Goal: Task Accomplishment & Management: Use online tool/utility

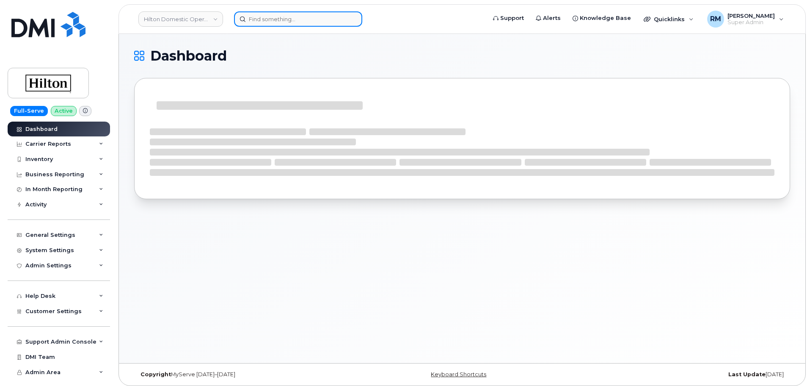
click at [278, 24] on input at bounding box center [298, 18] width 128 height 15
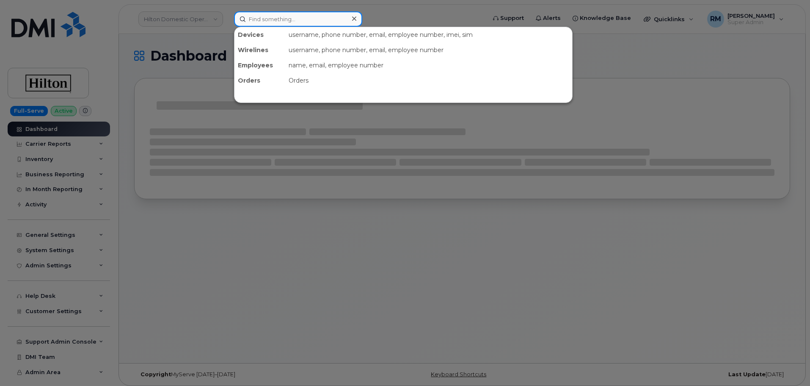
click at [276, 21] on input at bounding box center [298, 18] width 128 height 15
paste input "3212397575"
type input "3212397575"
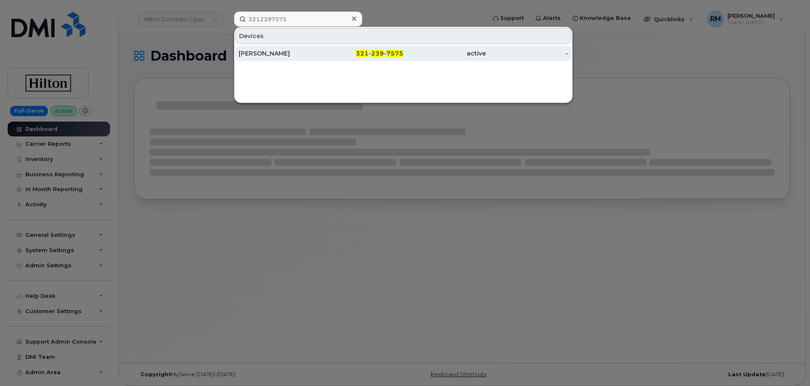
click at [273, 46] on div "MICHAEL ANDREEV" at bounding box center [280, 53] width 83 height 15
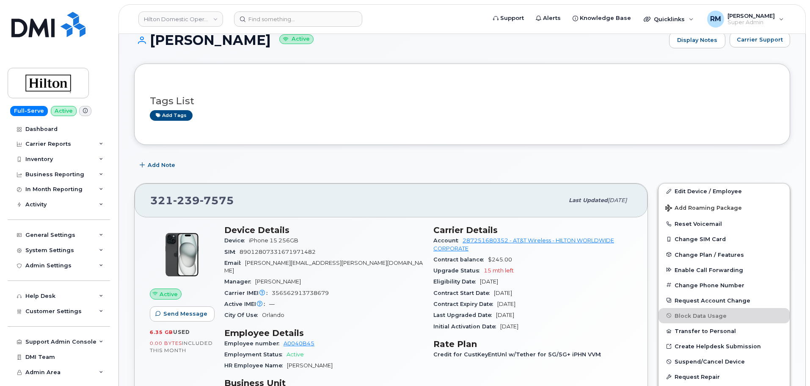
scroll to position [127, 0]
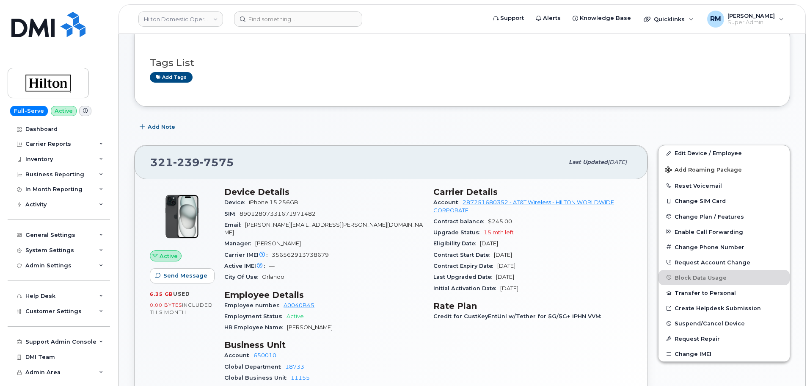
click at [302, 252] on span "356562913738679" at bounding box center [300, 255] width 57 height 6
drag, startPoint x: 242, startPoint y: 160, endPoint x: 149, endPoint y: 166, distance: 92.9
click at [150, 166] on div "321 239 7575 Last updated Sep 19, 2025" at bounding box center [391, 162] width 513 height 34
copy span "321 239 7575"
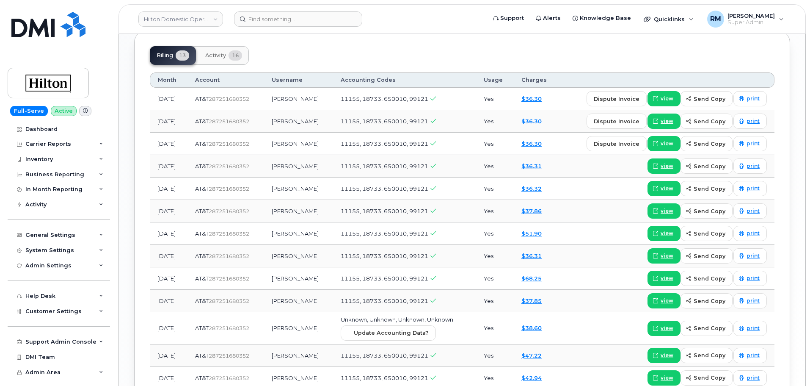
scroll to position [677, 0]
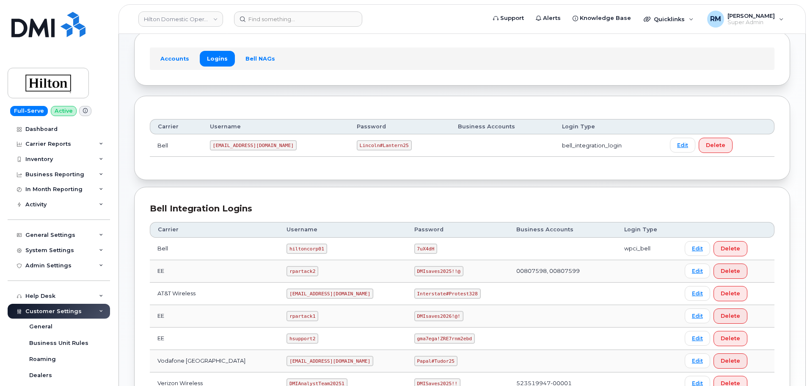
scroll to position [169, 0]
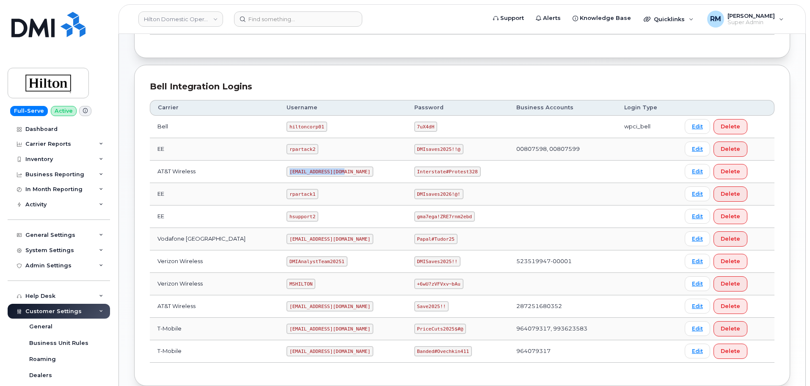
drag, startPoint x: 277, startPoint y: 171, endPoint x: 328, endPoint y: 169, distance: 50.9
click at [328, 169] on code "ms-hilton@dminc.com" at bounding box center [330, 171] width 87 height 10
copy code "ms-hilton@dminc.com"
drag, startPoint x: 431, startPoint y: 173, endPoint x: 470, endPoint y: 166, distance: 39.1
click at [473, 171] on td "Interstate#Protest328" at bounding box center [458, 171] width 102 height 22
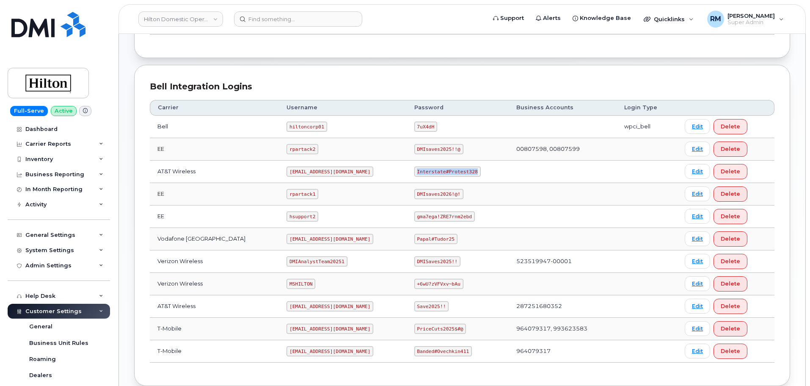
copy code "Interstate#Protest328"
click at [300, 19] on input at bounding box center [298, 18] width 128 height 15
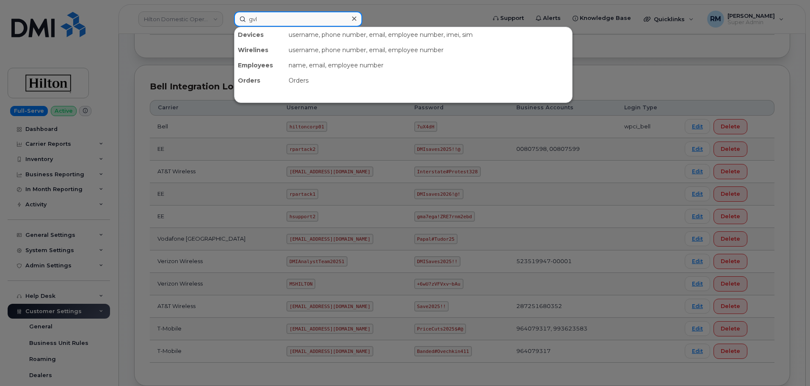
type input "gvl"
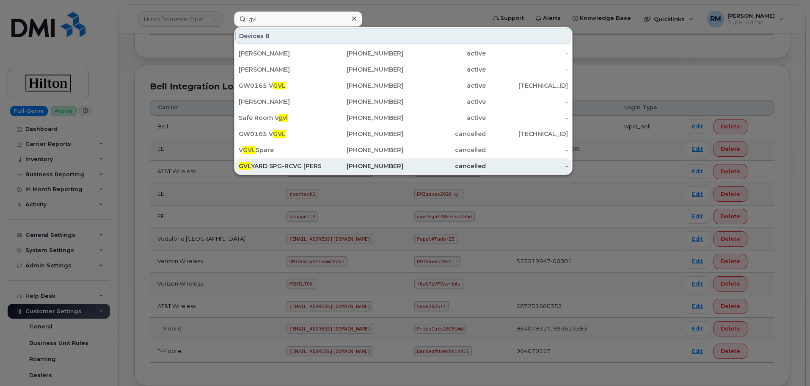
click at [283, 165] on div "GVL YARD SPG-RCVG [PERSON_NAME]" at bounding box center [280, 166] width 83 height 8
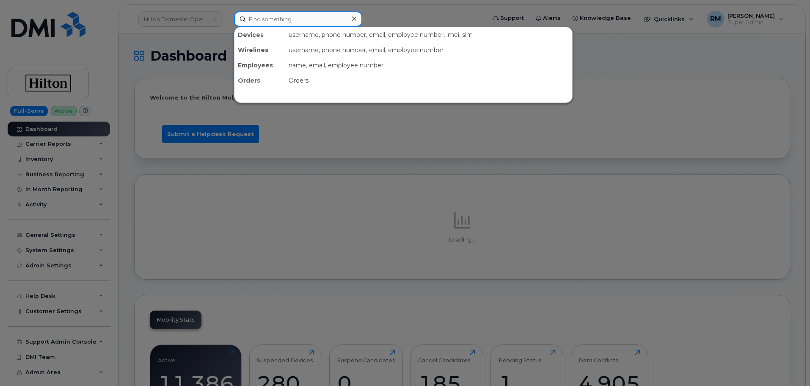
click at [262, 16] on input at bounding box center [298, 18] width 128 height 15
paste input "4079611051"
type input "4079611051"
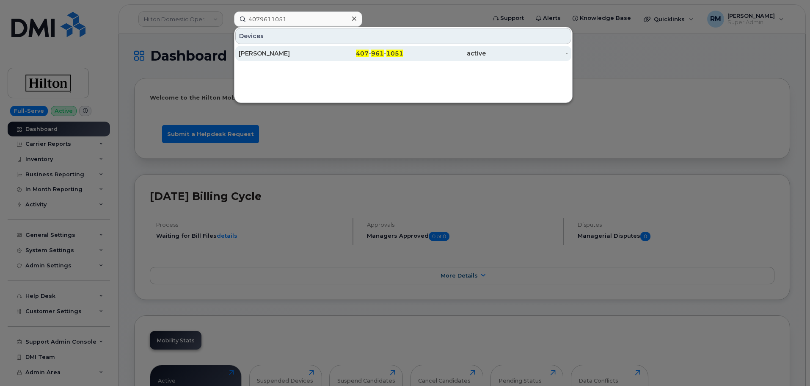
click at [294, 58] on div "MICHAEL ANDREEV" at bounding box center [280, 53] width 83 height 15
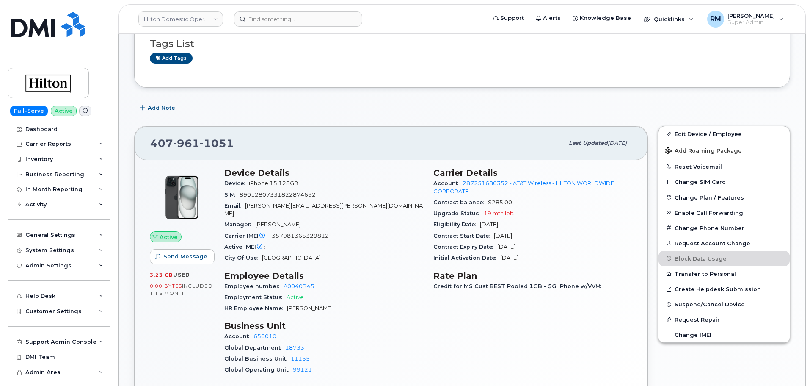
scroll to position [126, 0]
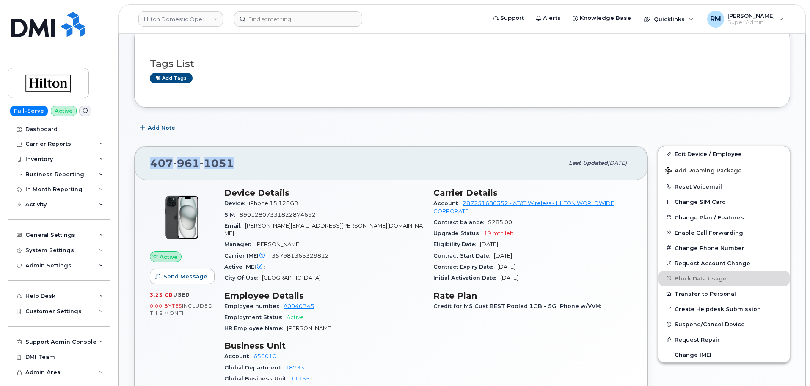
drag, startPoint x: 238, startPoint y: 164, endPoint x: 137, endPoint y: 166, distance: 101.6
click at [137, 166] on div "[PHONE_NUMBER] Last updated [DATE]" at bounding box center [391, 163] width 513 height 34
copy span "[PHONE_NUMBER]"
copy span "407 961 1051"
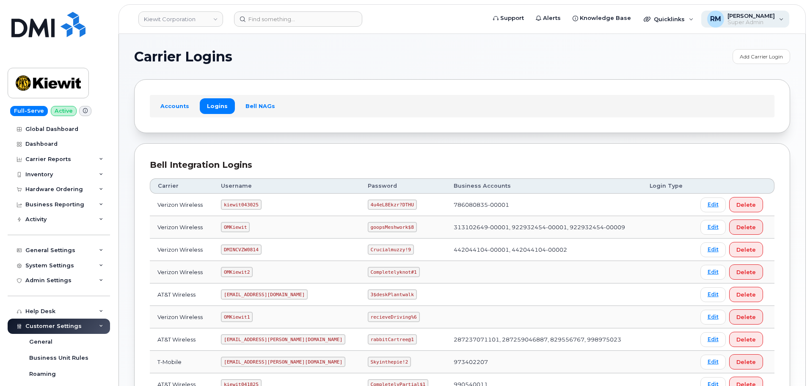
click at [754, 14] on span "[PERSON_NAME]" at bounding box center [751, 15] width 47 height 7
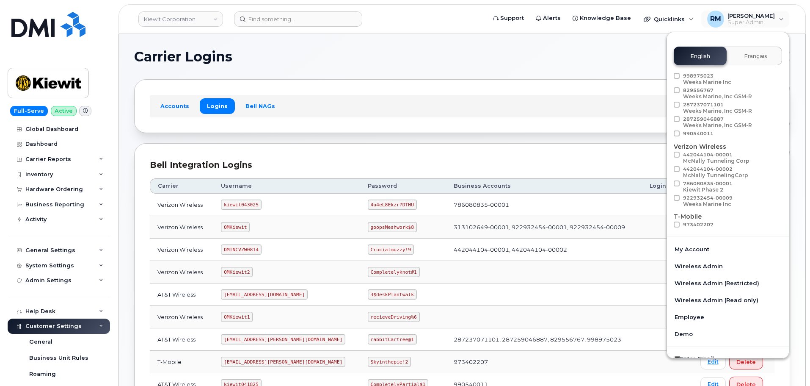
scroll to position [42, 0]
click at [442, 73] on section "Carrier Logins Add Carrier Login Accounts Logins Bell NAGs Bell Integration Log…" at bounding box center [462, 278] width 656 height 459
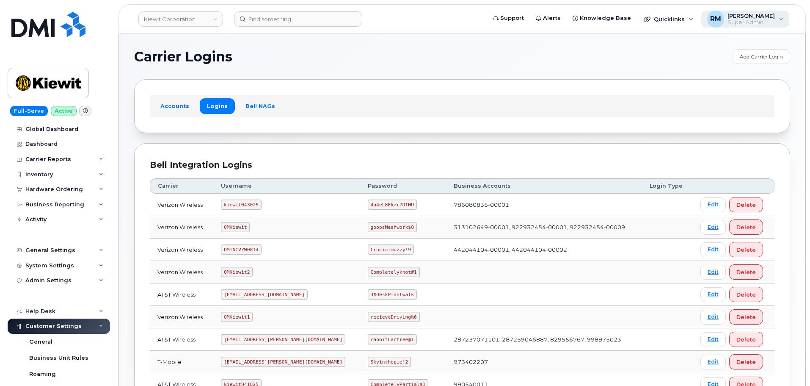
click at [768, 22] on span "Super Admin" at bounding box center [751, 22] width 47 height 7
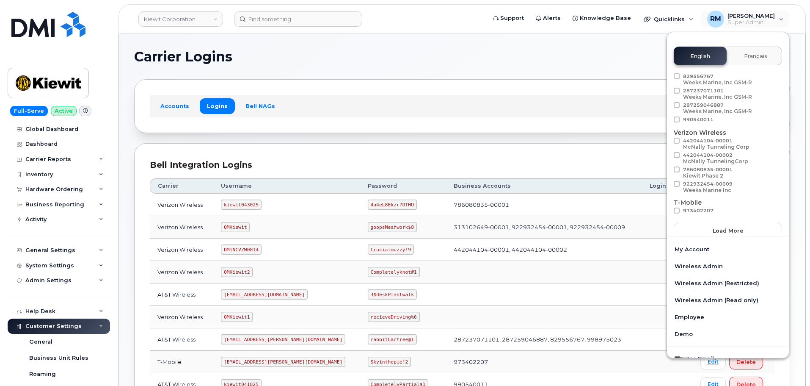
scroll to position [47, 0]
click at [239, 227] on code "OMKiewit" at bounding box center [235, 227] width 29 height 10
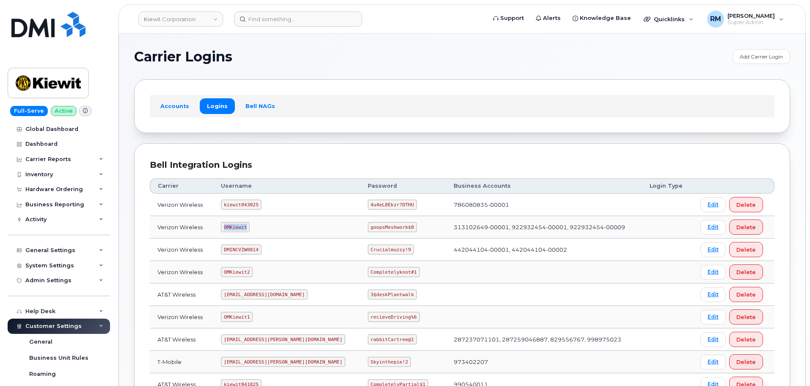
click at [239, 227] on code "OMKiewit" at bounding box center [235, 227] width 29 height 10
copy code "OMKiewit"
drag, startPoint x: 343, startPoint y: 225, endPoint x: 394, endPoint y: 229, distance: 51.4
click at [394, 229] on td "goopsMeshwork$8" at bounding box center [403, 227] width 86 height 22
copy code "goopsMeshwork$8"
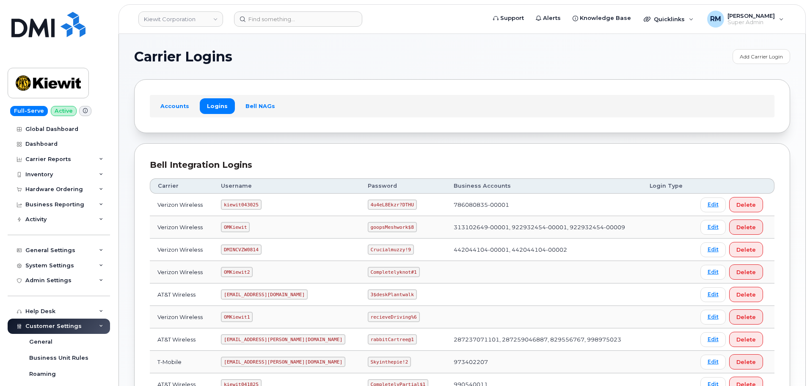
click at [515, 104] on div "Accounts Logins Bell NAGs" at bounding box center [462, 106] width 625 height 22
drag, startPoint x: 679, startPoint y: 53, endPoint x: 710, endPoint y: 138, distance: 90.7
click at [679, 53] on h1 "Carrier Logins" at bounding box center [431, 57] width 594 height 14
click at [42, 194] on div "Hardware Ordering" at bounding box center [59, 189] width 102 height 15
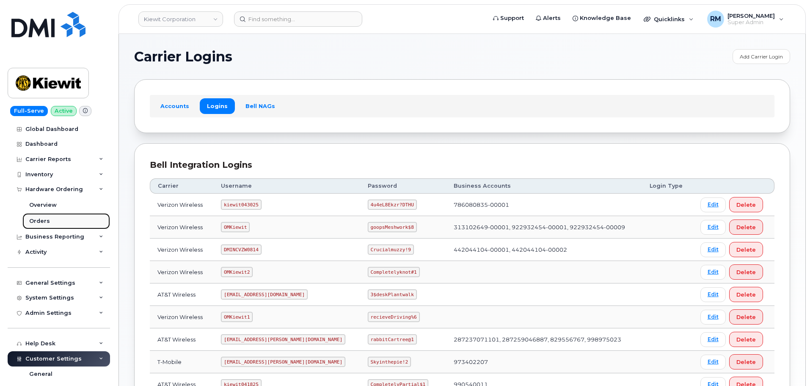
click at [43, 220] on div "Orders" at bounding box center [39, 221] width 21 height 8
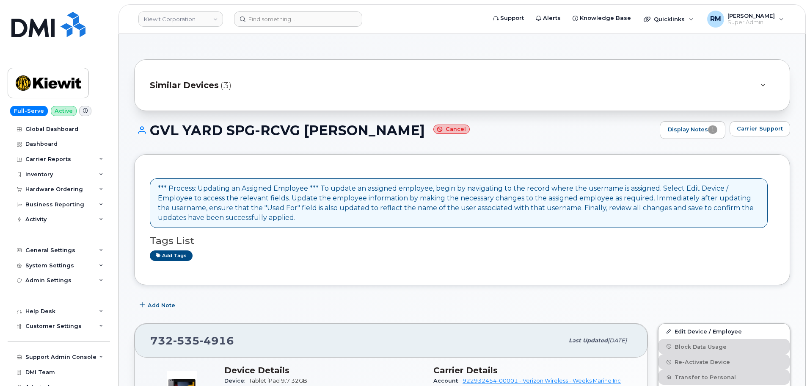
click at [209, 88] on span "Similar Devices" at bounding box center [184, 85] width 69 height 12
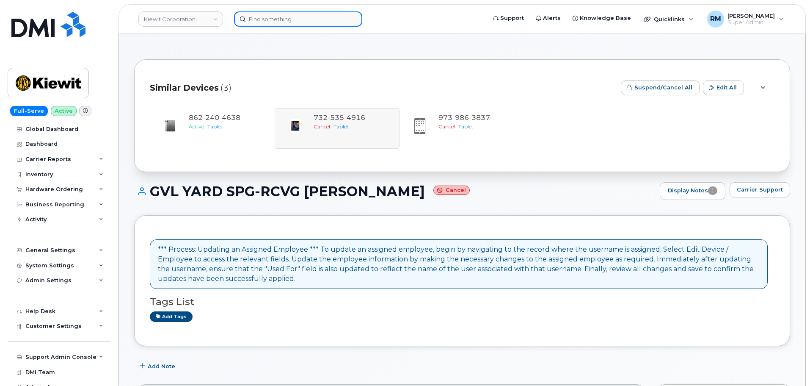
click at [282, 20] on input at bounding box center [298, 18] width 128 height 15
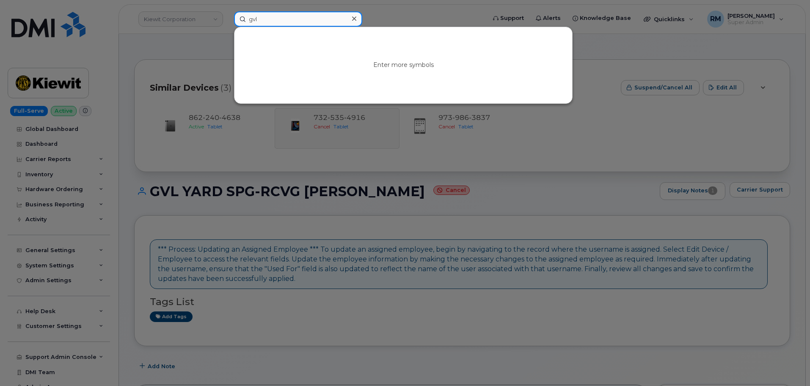
type input "gvl"
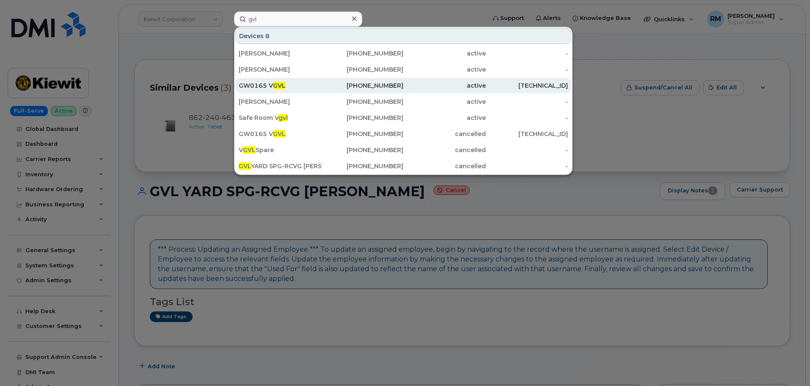
click at [276, 88] on span "GVL" at bounding box center [279, 86] width 13 height 8
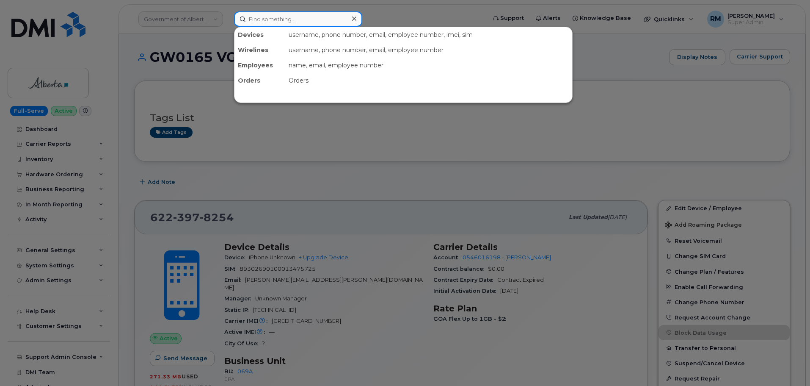
click at [274, 19] on input at bounding box center [298, 18] width 128 height 15
type input "gvl"
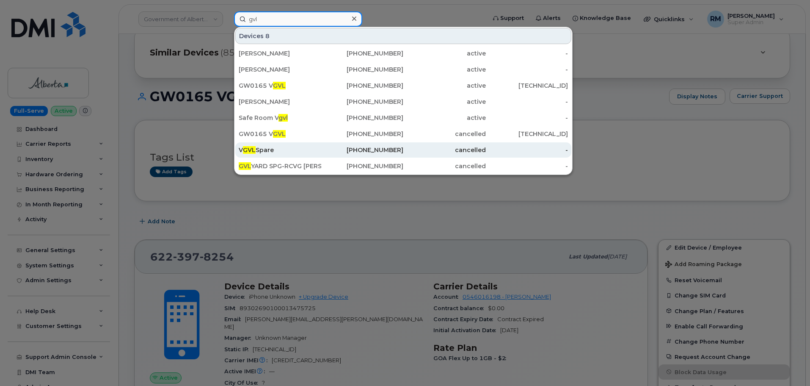
scroll to position [42, 0]
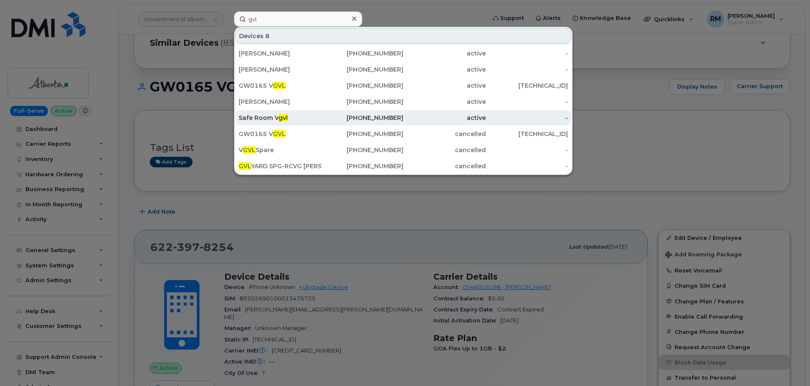
click at [276, 112] on div "Safe Room V gvl" at bounding box center [280, 117] width 83 height 15
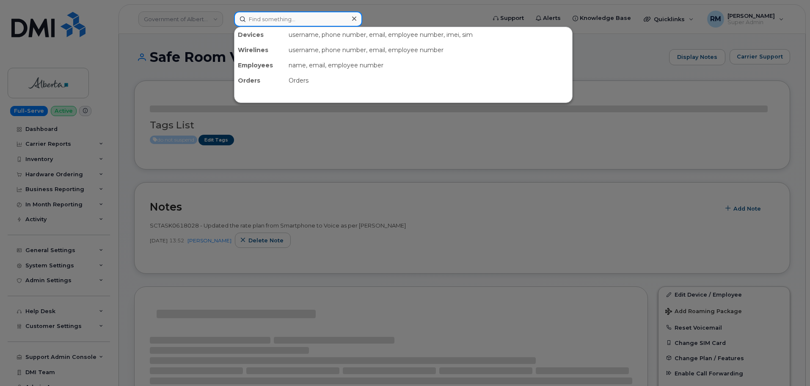
click at [272, 22] on input at bounding box center [298, 18] width 128 height 15
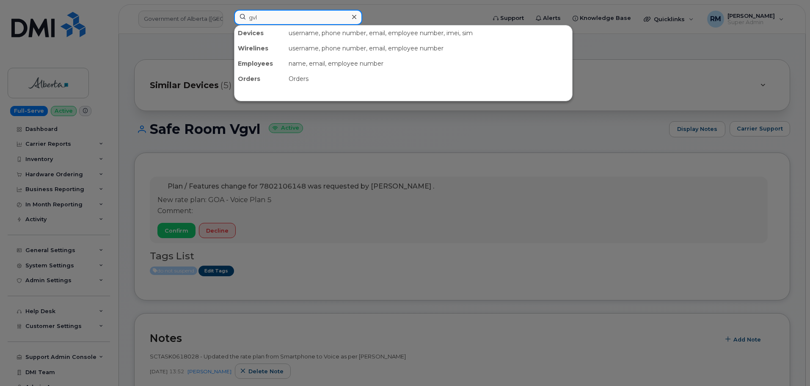
type input "gvl"
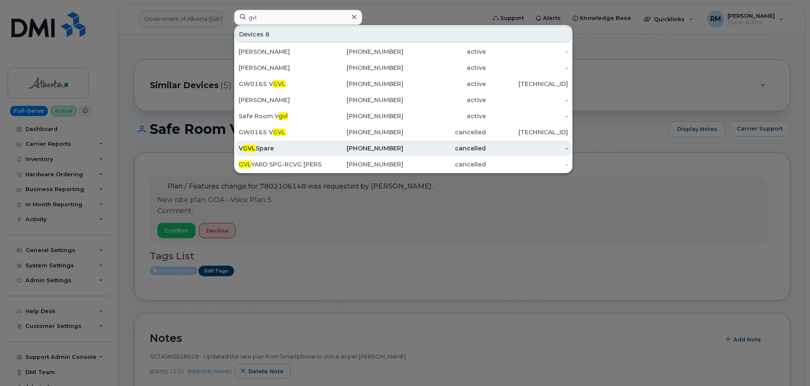
click at [269, 151] on div "V GVL Spare" at bounding box center [280, 148] width 83 height 8
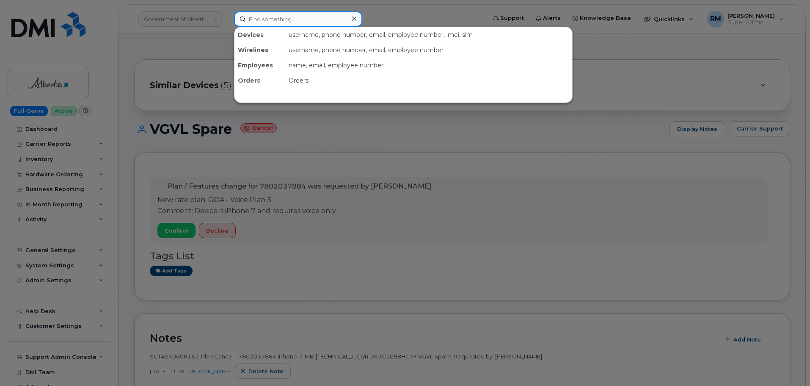
click at [267, 22] on input at bounding box center [298, 18] width 128 height 15
type input "gvl"
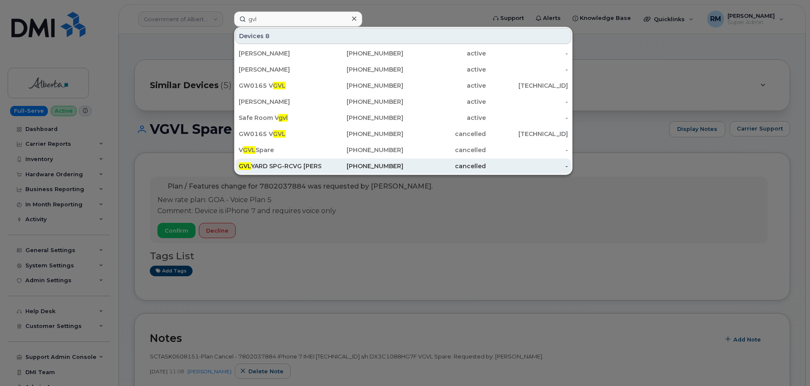
click at [271, 165] on div "GVL YARD SPG-RCVG RYAN WALPOLE" at bounding box center [280, 166] width 83 height 8
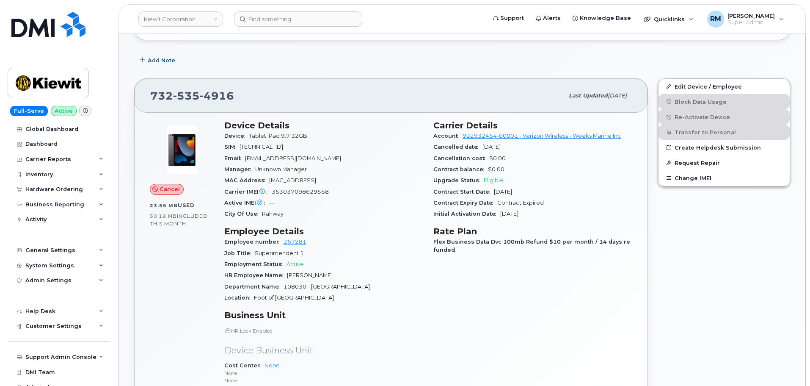
scroll to position [254, 0]
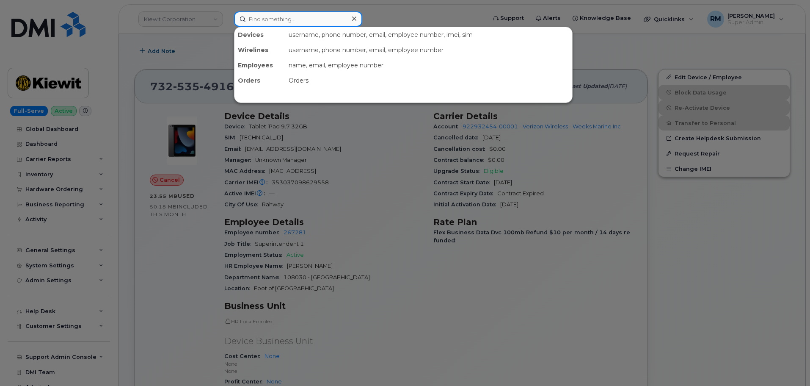
click at [280, 21] on input at bounding box center [298, 18] width 128 height 15
paste input "00:17:10:2A:64:B4"
type input "00:17:10:2A:64:B4"
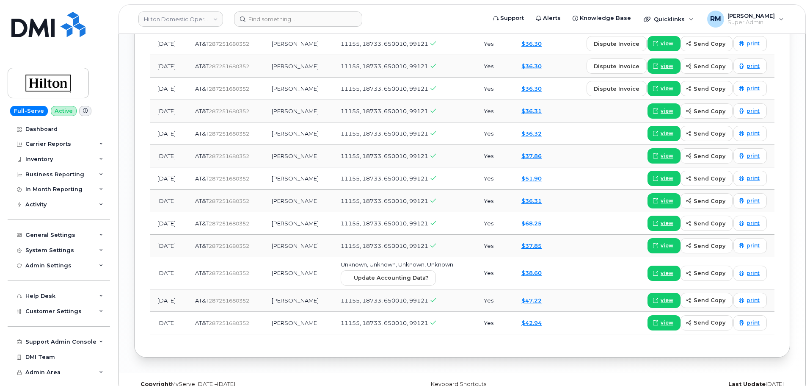
scroll to position [781, 0]
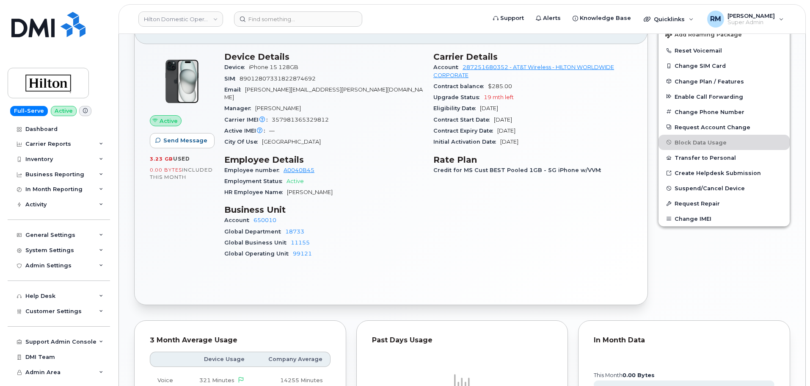
scroll to position [169, 0]
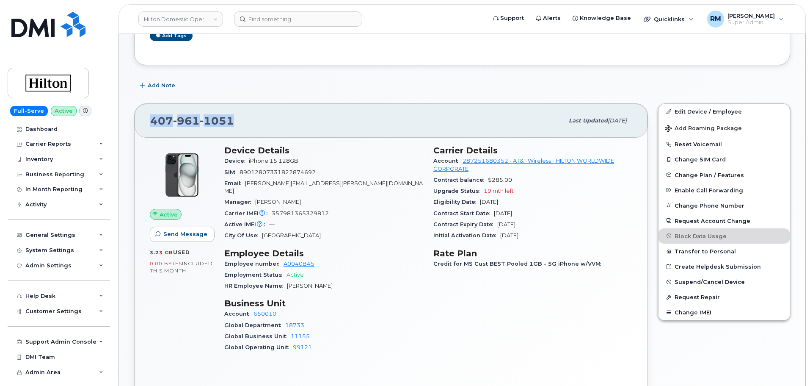
click at [233, 125] on div "[PHONE_NUMBER]" at bounding box center [357, 121] width 414 height 18
drag, startPoint x: 233, startPoint y: 123, endPoint x: 158, endPoint y: 122, distance: 75.4
click at [147, 122] on div "[PHONE_NUMBER] Last updated [DATE]" at bounding box center [391, 121] width 513 height 34
copy span "[PHONE_NUMBER]"
drag, startPoint x: 355, startPoint y: 339, endPoint x: 321, endPoint y: 297, distance: 53.9
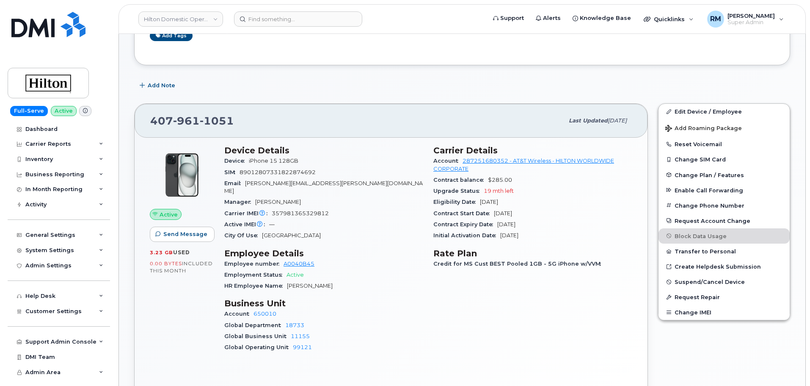
click at [355, 342] on div "Global Operating Unit 99121" at bounding box center [323, 347] width 199 height 11
drag, startPoint x: 237, startPoint y: 124, endPoint x: 148, endPoint y: 126, distance: 88.9
click at [149, 124] on div "[PHONE_NUMBER] Last updated [DATE]" at bounding box center [391, 121] width 513 height 34
copy span "[PHONE_NUMBER]"
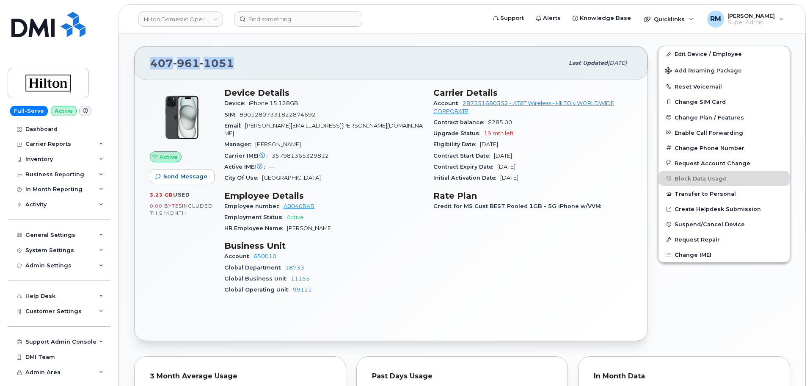
scroll to position [211, 0]
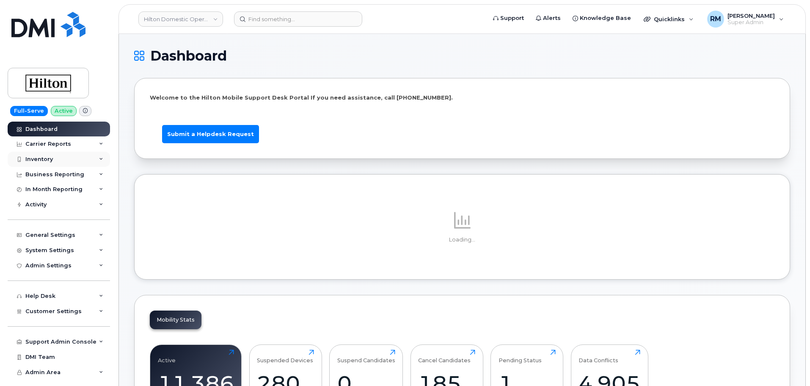
click at [53, 161] on div "Inventory" at bounding box center [59, 159] width 102 height 15
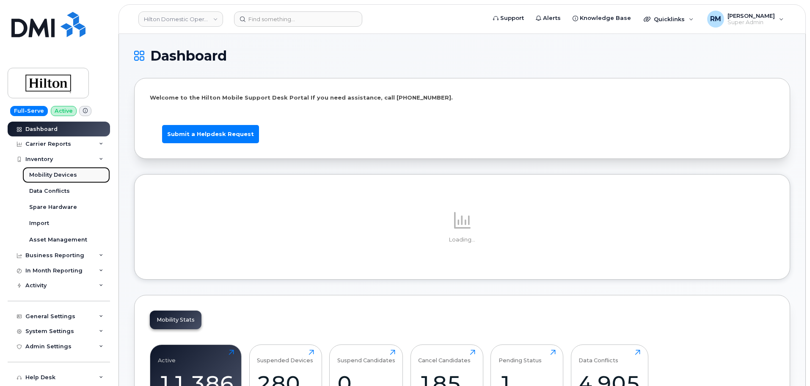
click at [53, 175] on div "Mobility Devices" at bounding box center [53, 175] width 48 height 8
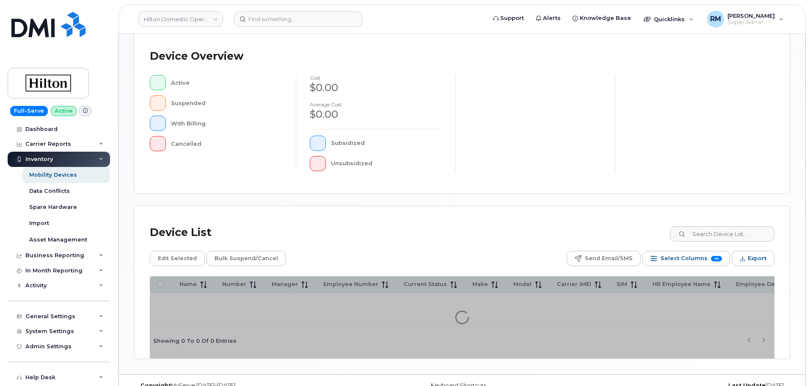
scroll to position [199, 0]
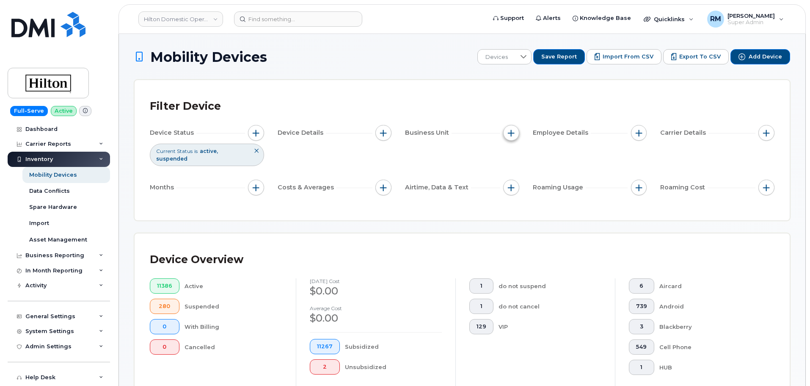
click at [518, 130] on button "button" at bounding box center [511, 133] width 16 height 16
click at [641, 130] on span "button" at bounding box center [639, 133] width 7 height 7
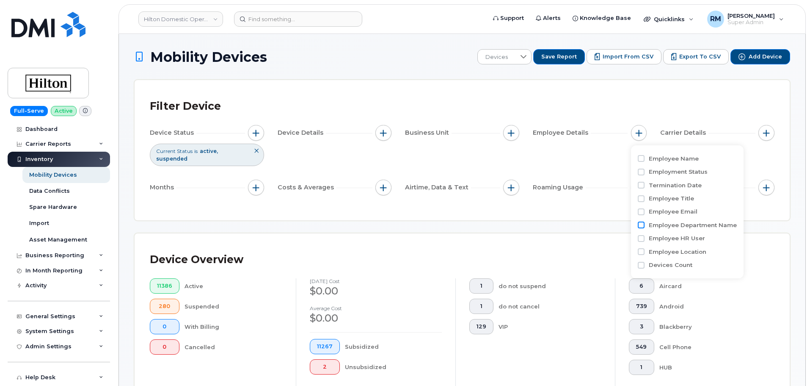
click at [642, 223] on input "Employee Department Name" at bounding box center [641, 224] width 7 height 7
checkbox input "true"
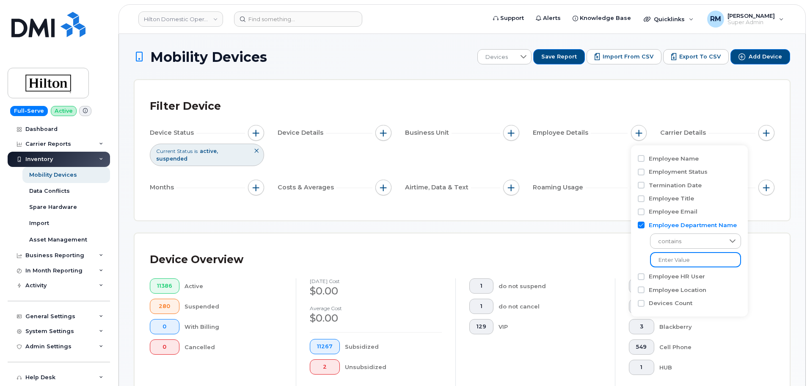
click at [664, 260] on input at bounding box center [695, 259] width 91 height 15
paste input "SEAMF"
click at [664, 261] on input "SEAMF" at bounding box center [695, 259] width 91 height 15
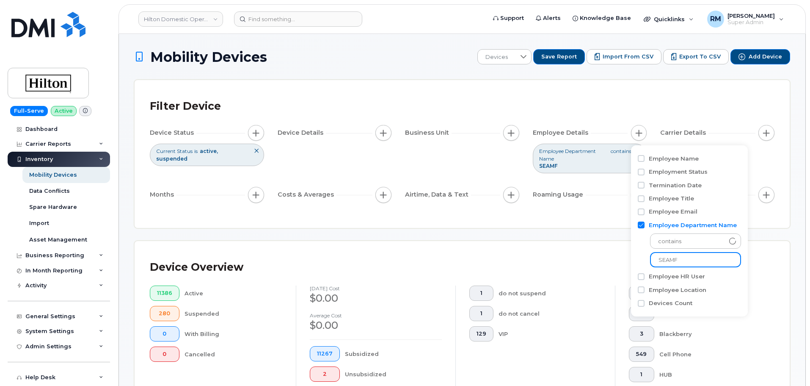
paste input "SEAMF"
type input "SEAMF"
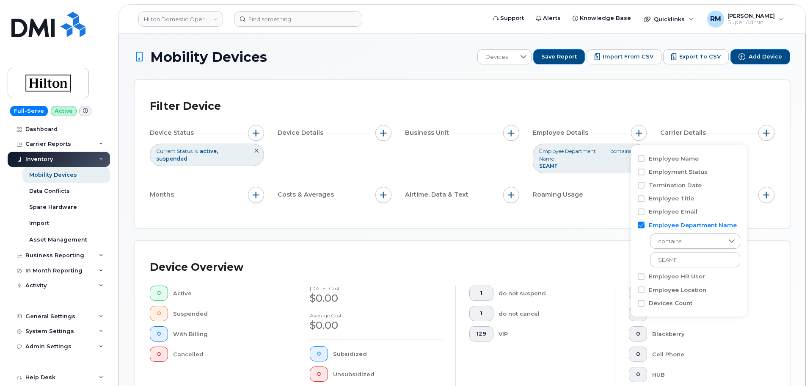
click at [578, 246] on div "Device Overview 0 Active 0 Suspended 0 With Billing 0 Cancelled [DATE] cost $0.…" at bounding box center [462, 337] width 655 height 192
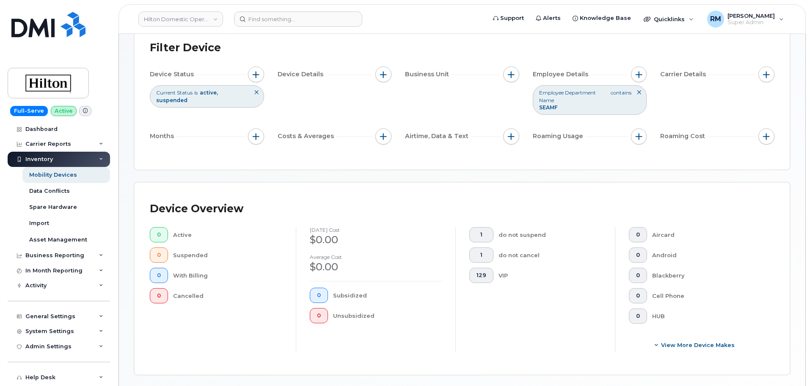
scroll to position [46, 0]
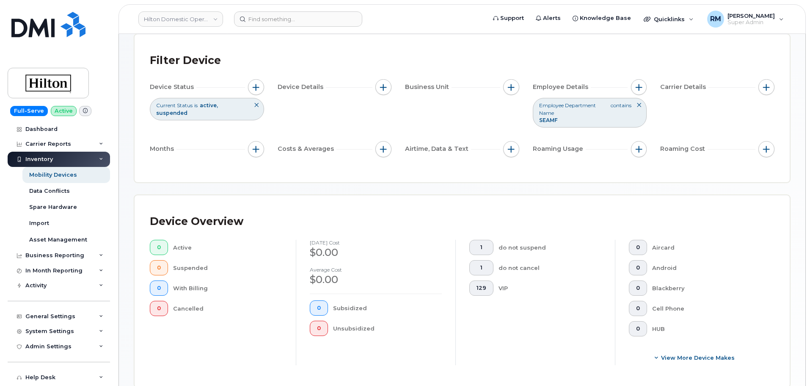
click at [639, 104] on icon at bounding box center [639, 104] width 5 height 5
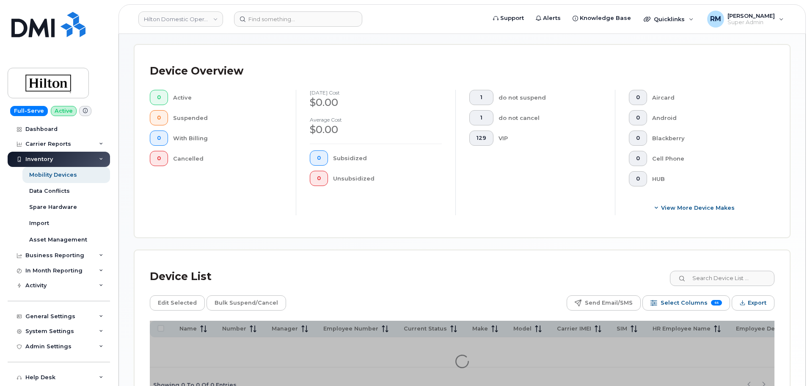
scroll to position [74, 0]
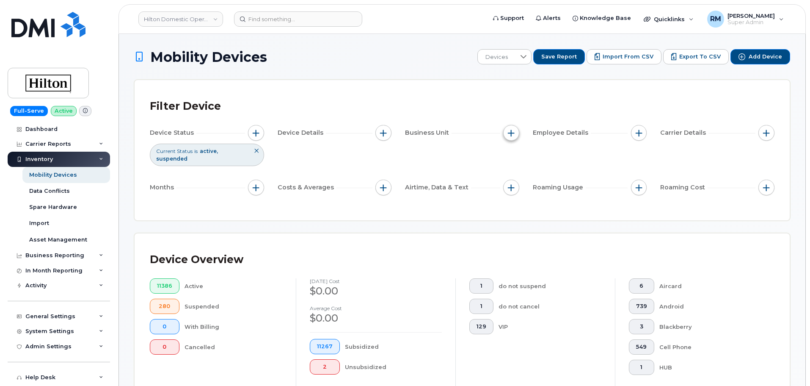
click at [509, 130] on span "button" at bounding box center [511, 133] width 7 height 7
click at [514, 185] on input "Global Department" at bounding box center [513, 185] width 7 height 7
checkbox input "true"
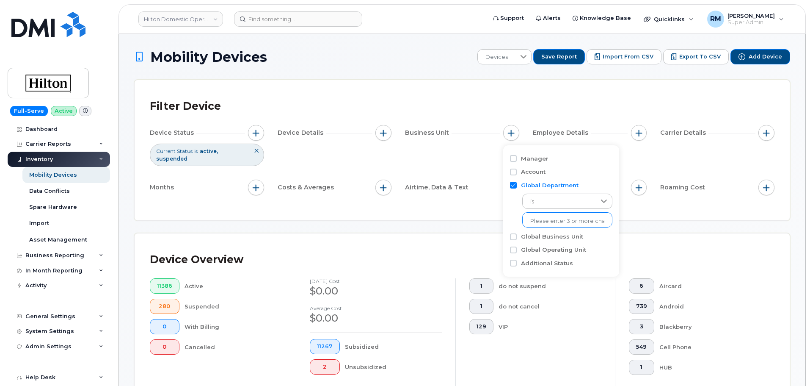
click at [551, 220] on input "text" at bounding box center [568, 221] width 74 height 8
paste input "11720"
type input "11720"
click at [542, 236] on li "- 11720" at bounding box center [563, 239] width 82 height 16
click at [459, 199] on div "Filter Device Device Status Current Status is active suspended Device Details B…" at bounding box center [462, 150] width 655 height 140
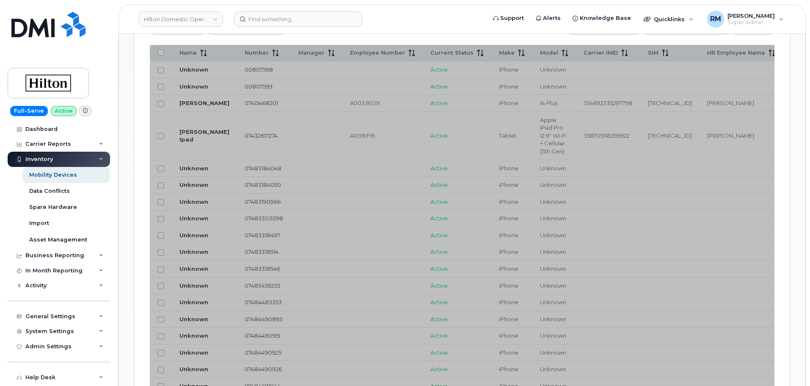
scroll to position [466, 0]
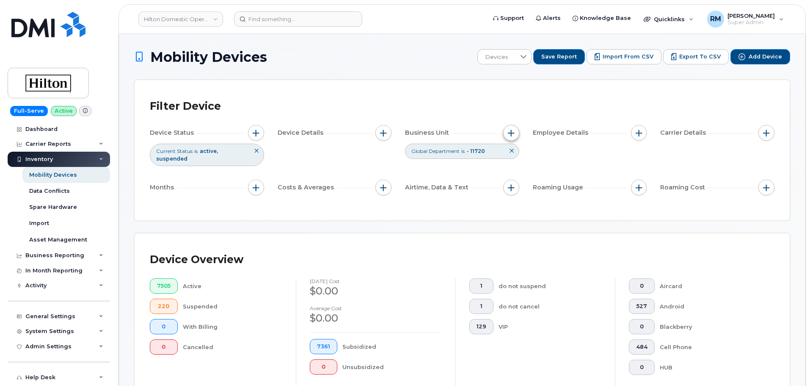
click at [511, 133] on span "button" at bounding box center [511, 133] width 7 height 7
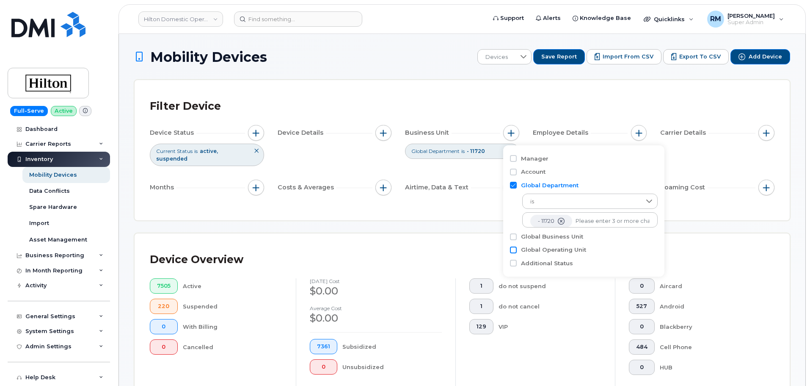
click at [514, 249] on input "Global Operating Unit" at bounding box center [513, 249] width 7 height 7
checkbox input "true"
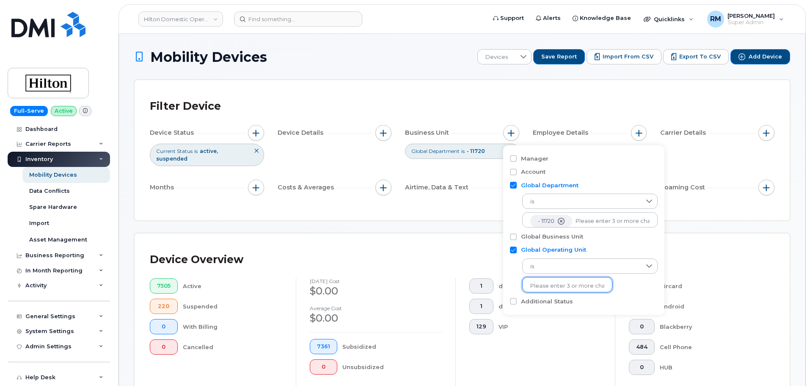
click at [541, 281] on li at bounding box center [568, 285] width 74 height 12
click at [544, 289] on input "text" at bounding box center [568, 286] width 74 height 8
paste input "52184"
type input "52184"
click at [539, 305] on li "- 52184" at bounding box center [563, 304] width 82 height 16
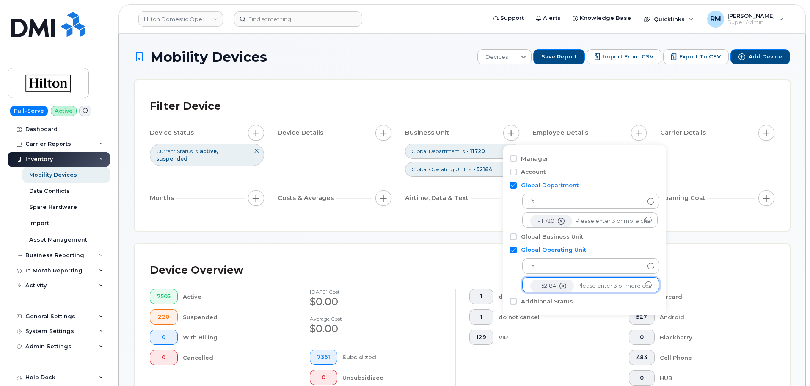
click at [477, 224] on div "Filter Device Device Status Current Status is active suspended Device Details B…" at bounding box center [462, 155] width 655 height 151
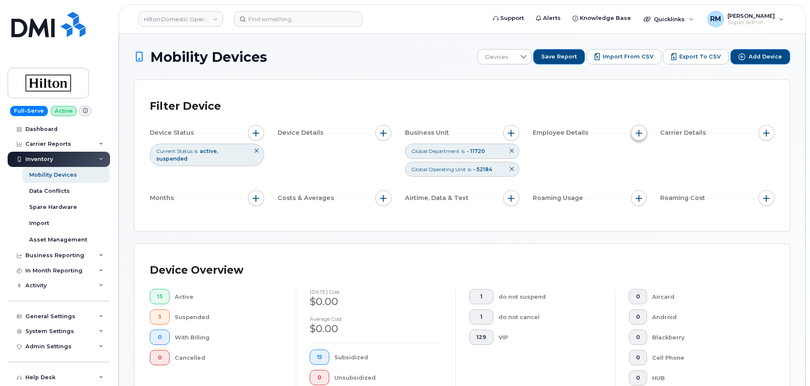
click at [635, 134] on button "button" at bounding box center [639, 133] width 16 height 16
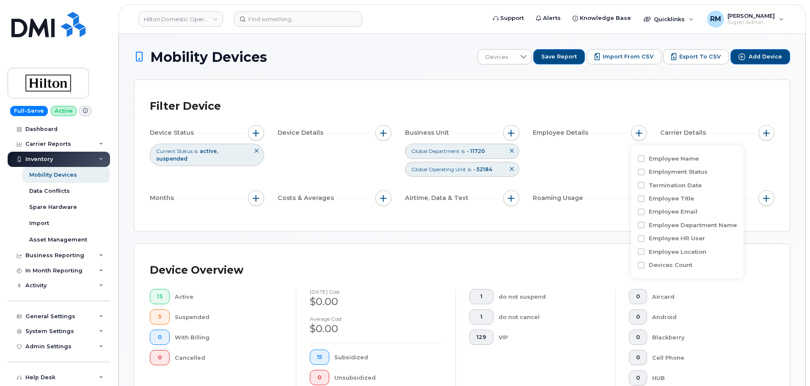
click at [608, 98] on div "Filter Device" at bounding box center [462, 106] width 625 height 22
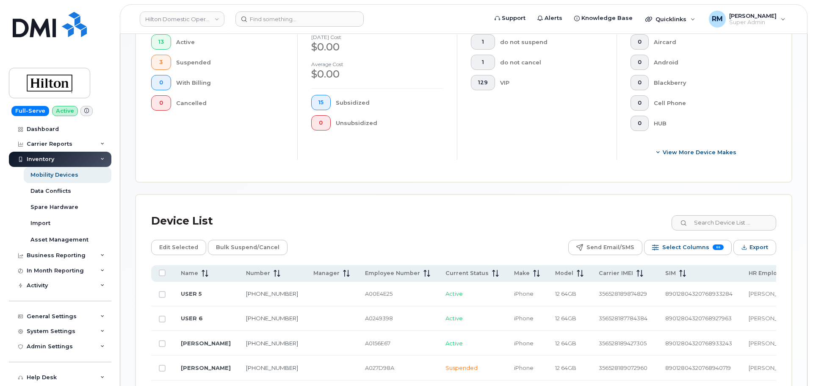
scroll to position [254, 0]
click at [674, 249] on span "Select Columns" at bounding box center [684, 247] width 47 height 13
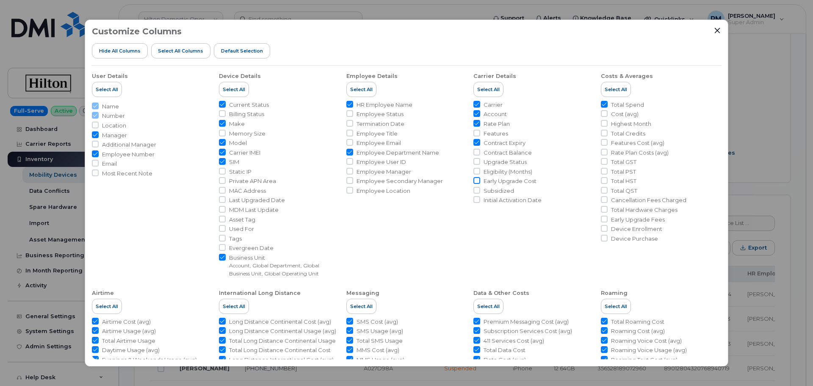
click at [478, 182] on input "Early Upgrade Cost" at bounding box center [476, 180] width 7 height 7
checkbox input "true"
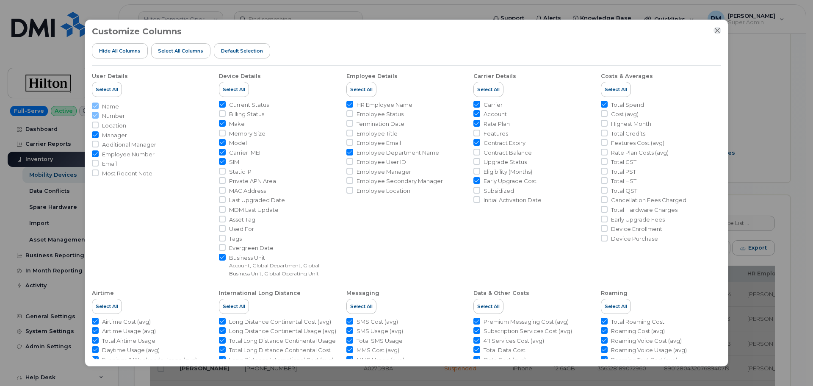
click at [717, 32] on icon "Close" at bounding box center [717, 30] width 7 height 7
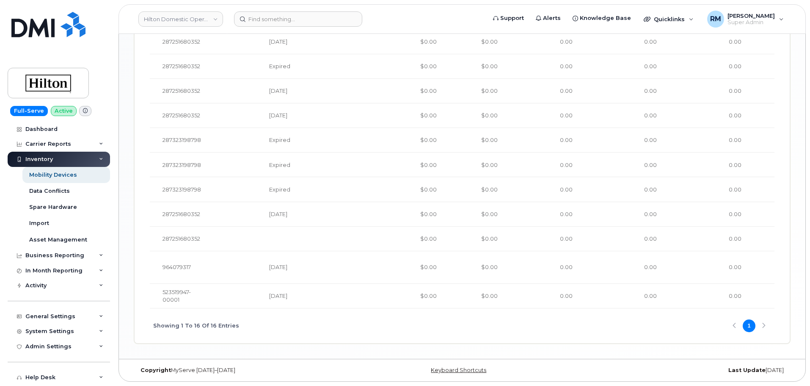
scroll to position [640, 0]
drag, startPoint x: 259, startPoint y: 305, endPoint x: 278, endPoint y: 307, distance: 19.6
click at [278, 307] on div "Name Number Manager Employee Number Current Status Make Model Carrier IMEI SIM …" at bounding box center [462, 99] width 625 height 418
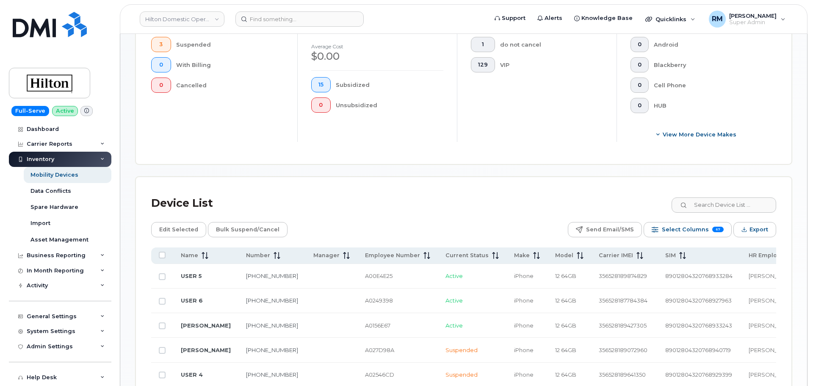
scroll to position [259, 0]
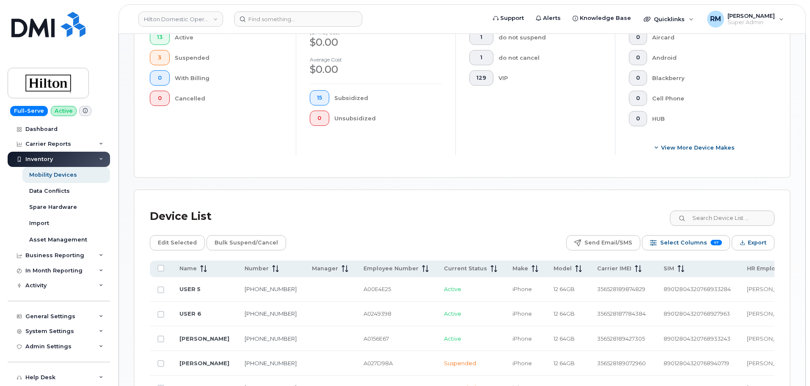
click at [357, 226] on div "Device List" at bounding box center [462, 216] width 625 height 22
click at [755, 248] on span "Export" at bounding box center [757, 242] width 19 height 13
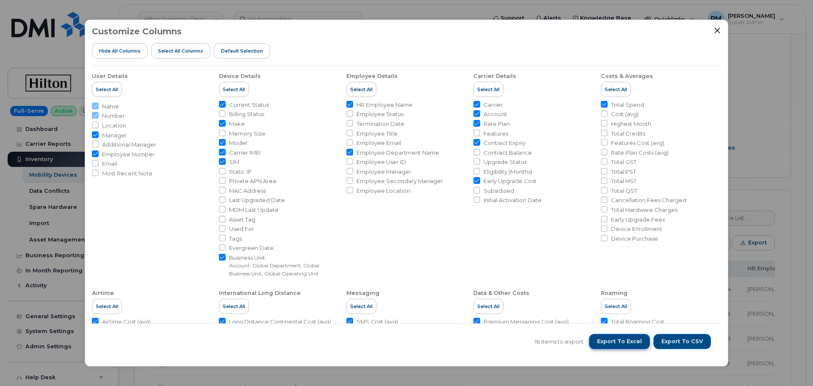
click at [631, 345] on button "Export to Excel" at bounding box center [619, 341] width 61 height 15
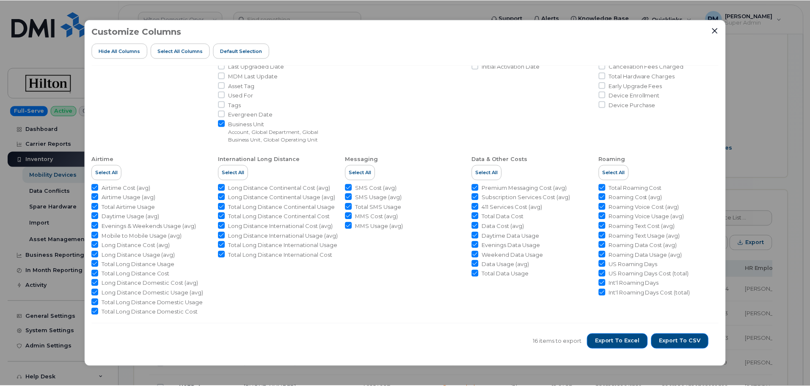
scroll to position [137, 0]
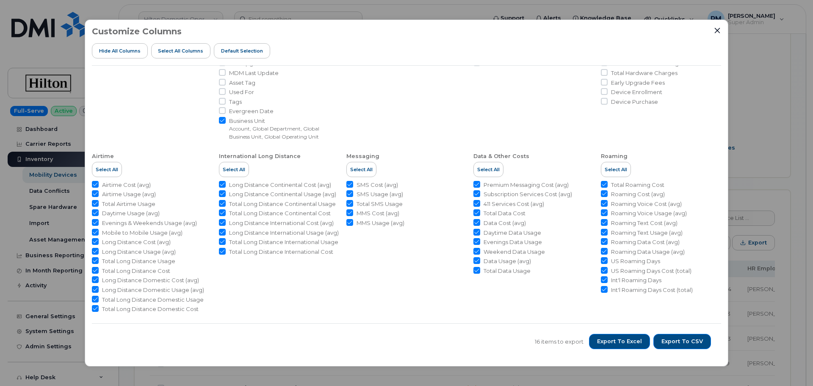
drag, startPoint x: 715, startPoint y: 27, endPoint x: 700, endPoint y: 47, distance: 25.1
click at [715, 27] on icon "Close" at bounding box center [717, 30] width 7 height 7
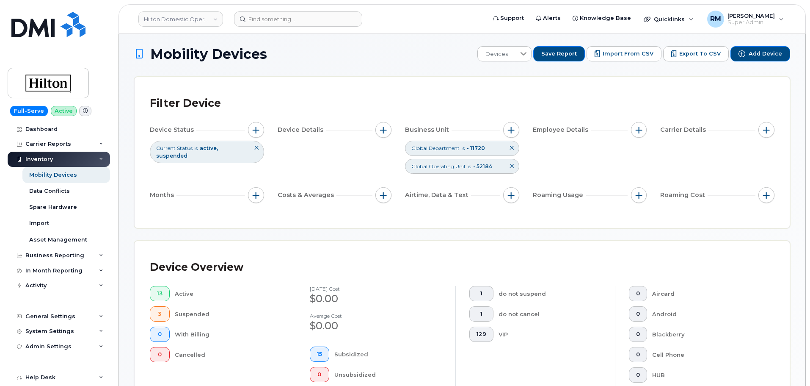
scroll to position [0, 0]
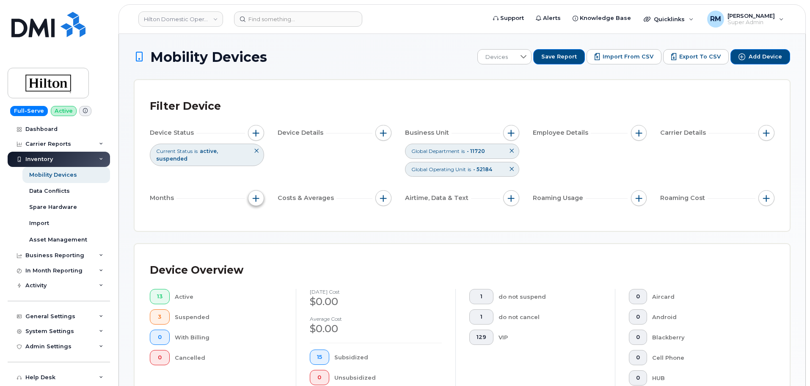
click at [257, 200] on span "button" at bounding box center [256, 198] width 7 height 7
click at [257, 222] on input "Billing Cycle" at bounding box center [258, 223] width 7 height 7
checkbox input "true"
click at [281, 260] on span at bounding box center [277, 259] width 18 height 15
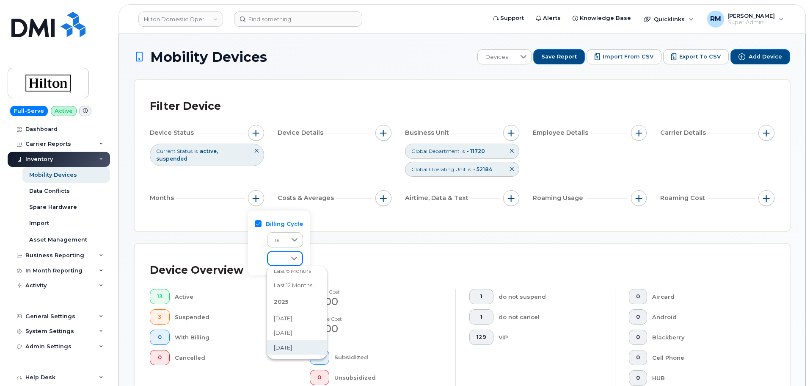
click at [292, 345] on span "[DATE]" at bounding box center [283, 347] width 18 height 8
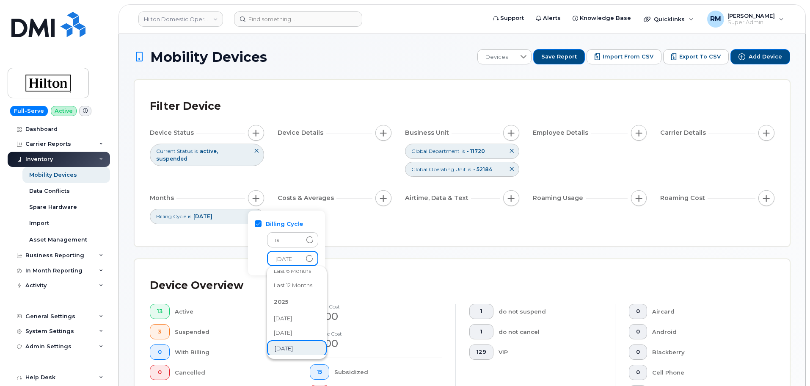
scroll to position [44, 0]
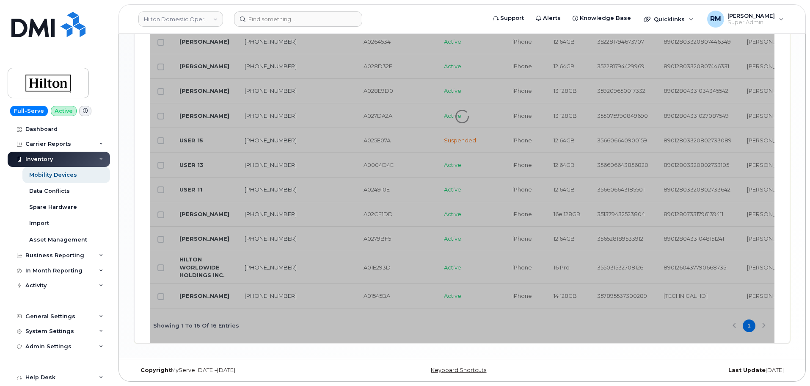
scroll to position [655, 0]
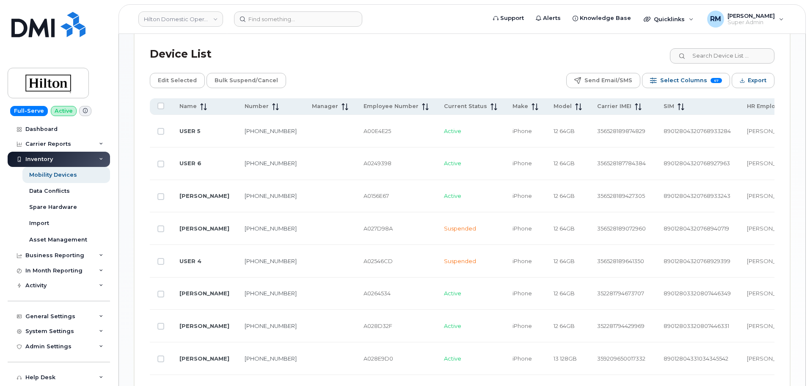
scroll to position [394, 0]
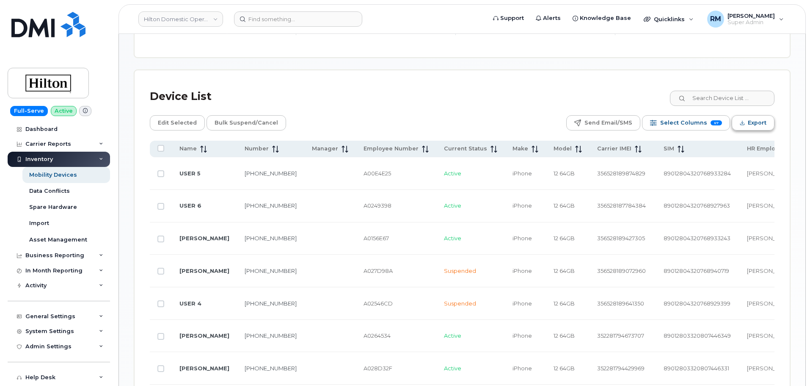
click at [750, 121] on span "Export" at bounding box center [757, 122] width 19 height 13
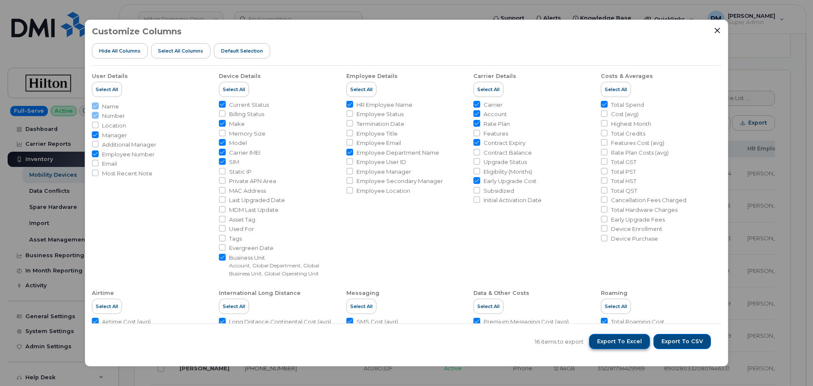
click at [617, 345] on span "Export to Excel" at bounding box center [619, 341] width 45 height 8
click at [479, 55] on div "Customize Columns Hide All Columns Select all Columns Default Selection" at bounding box center [406, 46] width 629 height 39
click at [716, 29] on icon "Close" at bounding box center [718, 31] width 6 height 6
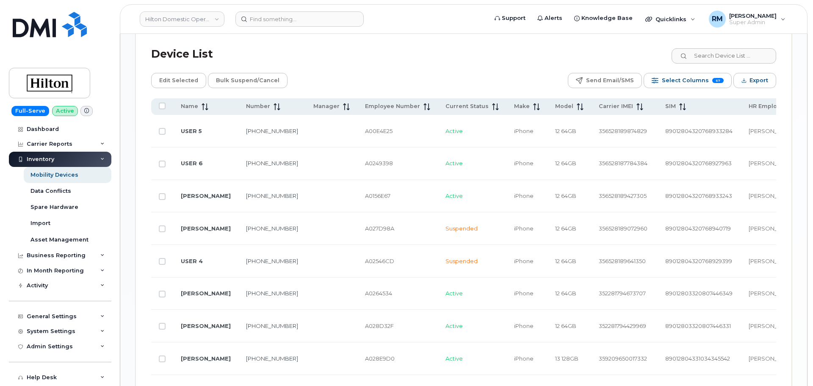
scroll to position [267, 0]
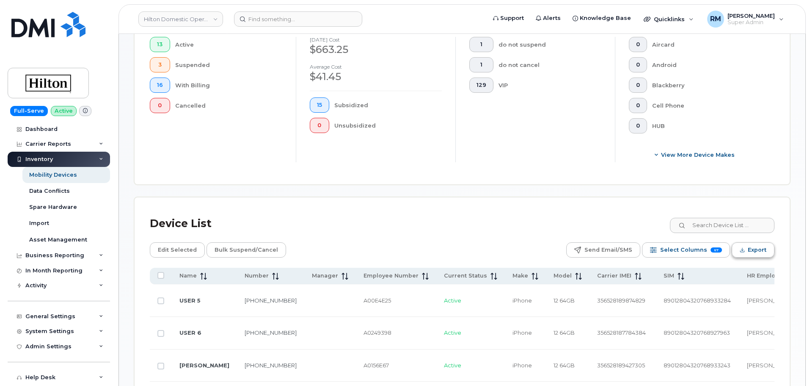
click at [759, 250] on span "Export" at bounding box center [757, 249] width 19 height 13
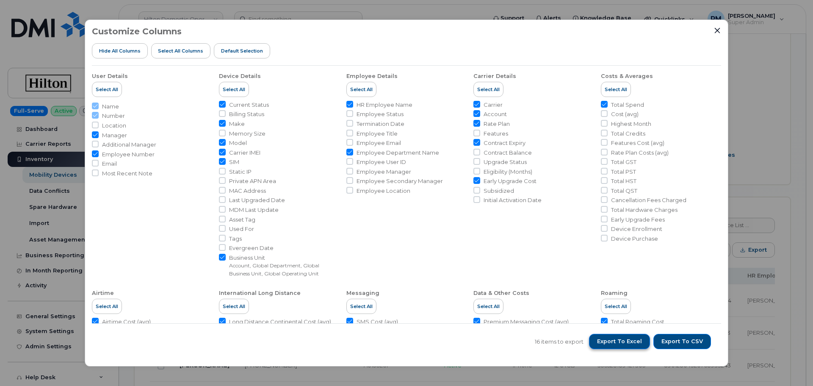
click at [623, 344] on span "Export to Excel" at bounding box center [619, 341] width 45 height 8
